Goal: Task Accomplishment & Management: Use online tool/utility

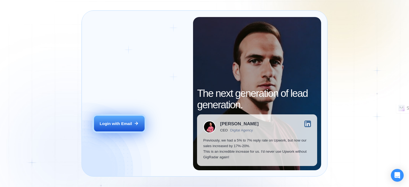
click at [130, 118] on button "Login with Email" at bounding box center [119, 124] width 51 height 16
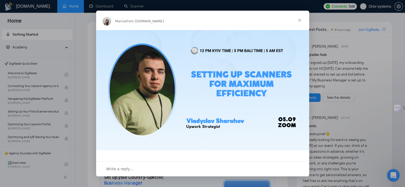
click at [299, 20] on span "Close" at bounding box center [299, 20] width 19 height 19
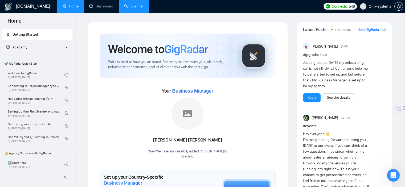
click at [134, 6] on link "Scanner" at bounding box center [134, 6] width 20 height 5
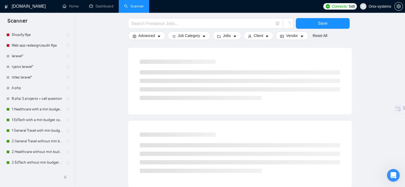
scroll to position [53, 0]
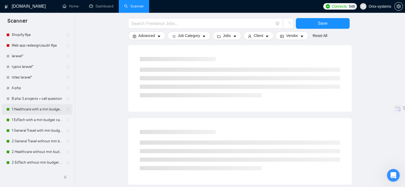
click at [29, 109] on link "1 Healthcare with a min budget call to act" at bounding box center [37, 109] width 51 height 11
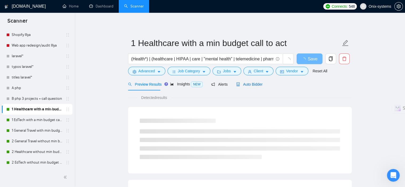
drag, startPoint x: 248, startPoint y: 83, endPoint x: 347, endPoint y: 78, distance: 98.6
click at [248, 83] on span "Auto Bidder" at bounding box center [249, 84] width 26 height 4
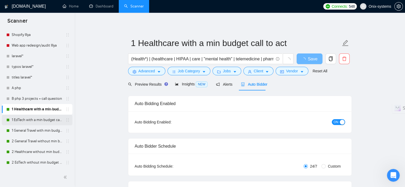
click at [33, 116] on link "1 EdTech with a min budget call to act." at bounding box center [37, 120] width 51 height 11
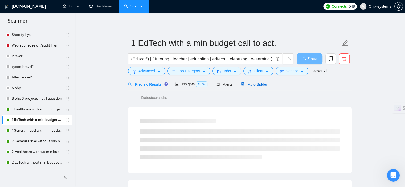
click at [251, 83] on span "Auto Bidder" at bounding box center [254, 84] width 26 height 4
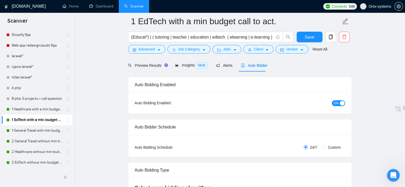
scroll to position [53, 0]
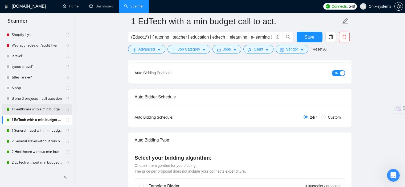
click at [25, 107] on link "1 Healthcare with a min budget call to act" at bounding box center [37, 109] width 51 height 11
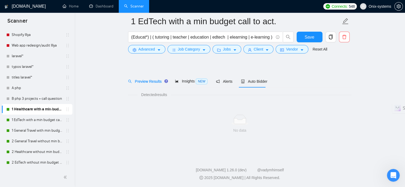
scroll to position [7, 0]
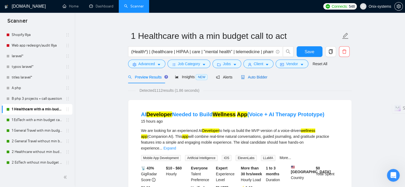
click at [255, 76] on span "Auto Bidder" at bounding box center [254, 77] width 26 height 4
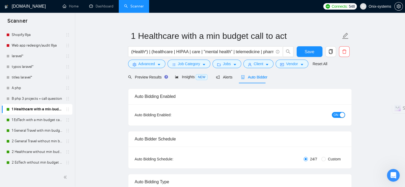
click at [338, 115] on span "ON" at bounding box center [336, 115] width 5 height 6
click at [43, 120] on link "1 EdTech with a min budget call to act." at bounding box center [37, 120] width 51 height 11
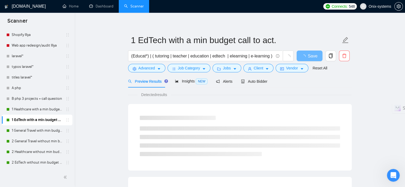
scroll to position [7, 0]
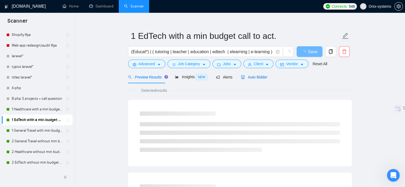
click at [253, 78] on span "Auto Bidder" at bounding box center [254, 77] width 26 height 4
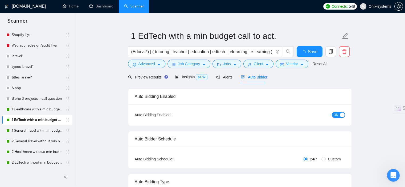
click at [338, 118] on span "ON" at bounding box center [336, 115] width 5 height 6
click at [311, 55] on button "Save" at bounding box center [310, 51] width 26 height 11
click at [37, 107] on link "1 Healthcare with a min budget call to act" at bounding box center [37, 109] width 51 height 11
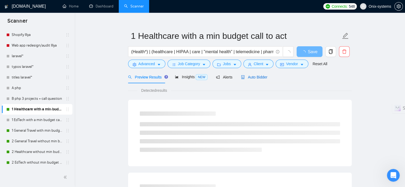
click at [246, 77] on span "Auto Bidder" at bounding box center [254, 77] width 26 height 4
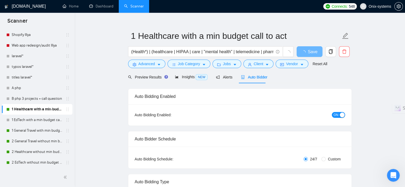
click at [338, 113] on button "ON" at bounding box center [338, 115] width 13 height 6
click at [313, 53] on span "Save" at bounding box center [310, 51] width 10 height 7
click at [318, 61] on div "Reset all filters" at bounding box center [318, 61] width 0 height 0
click at [303, 47] on button "Save" at bounding box center [310, 51] width 26 height 11
click at [24, 132] on link "1 General Travel with min budget (call to act)" at bounding box center [37, 130] width 51 height 11
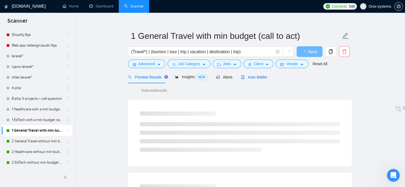
click at [264, 79] on span "Auto Bidder" at bounding box center [254, 77] width 26 height 4
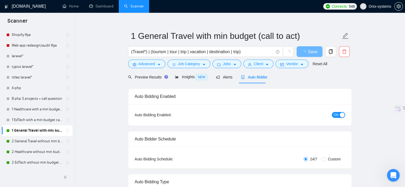
click at [340, 114] on div "button" at bounding box center [342, 115] width 5 height 5
click at [315, 52] on span "Save" at bounding box center [313, 51] width 10 height 7
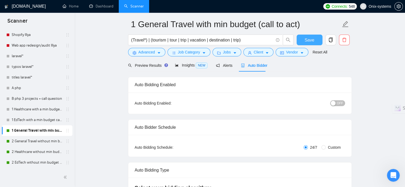
scroll to position [7, 0]
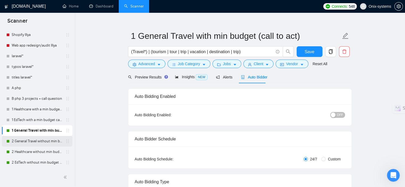
click at [31, 144] on link "2 General Travel without min budget (open question)" at bounding box center [37, 141] width 51 height 11
click at [312, 51] on span "Save" at bounding box center [310, 51] width 10 height 7
click at [22, 140] on link "2 General Travel without min budget (open question)" at bounding box center [37, 141] width 51 height 11
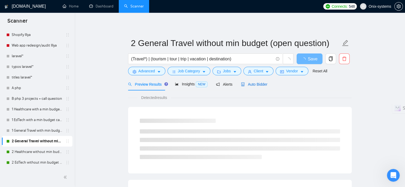
click at [258, 86] on span "Auto Bidder" at bounding box center [254, 84] width 26 height 4
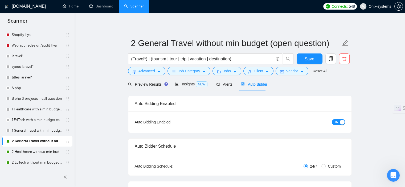
click at [341, 120] on div "button" at bounding box center [342, 122] width 5 height 5
click at [313, 58] on span "Save" at bounding box center [310, 59] width 10 height 7
click at [21, 154] on link "2 Healthcare without min budget with open Quest." at bounding box center [37, 152] width 51 height 11
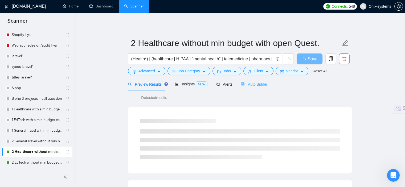
click at [241, 88] on div "Auto Bidder" at bounding box center [254, 84] width 26 height 13
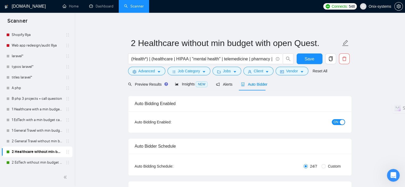
click at [336, 122] on span "ON" at bounding box center [336, 122] width 5 height 6
click at [315, 59] on button "Save" at bounding box center [310, 59] width 26 height 11
click at [14, 165] on link "2 EdTech without min budget open Quest." at bounding box center [37, 162] width 51 height 11
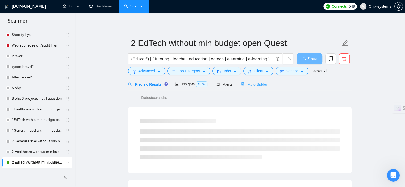
click at [247, 88] on div "Auto Bidder" at bounding box center [254, 84] width 26 height 13
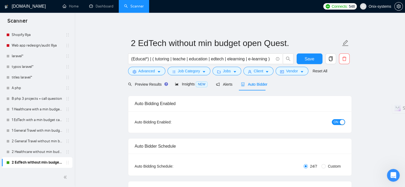
click at [339, 123] on button "ON" at bounding box center [338, 122] width 13 height 6
click at [316, 61] on button "Save" at bounding box center [310, 59] width 26 height 11
